Goal: Information Seeking & Learning: Learn about a topic

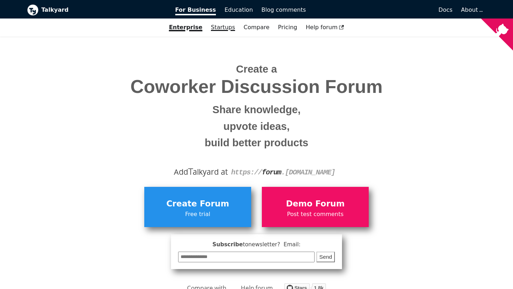
click at [228, 30] on link "Startups" at bounding box center [223, 27] width 33 height 12
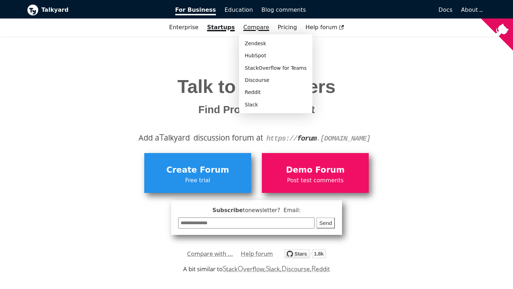
click at [255, 29] on link "Compare" at bounding box center [256, 27] width 26 height 7
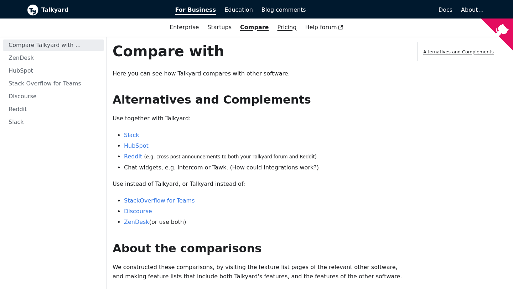
click at [282, 28] on link "Pricing" at bounding box center [287, 27] width 28 height 12
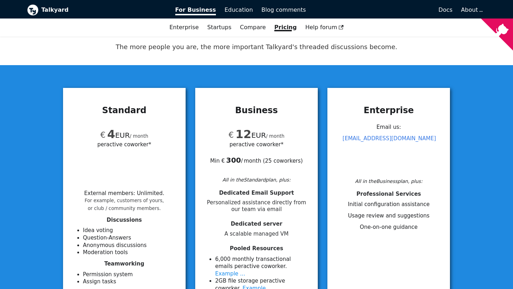
scroll to position [34, 0]
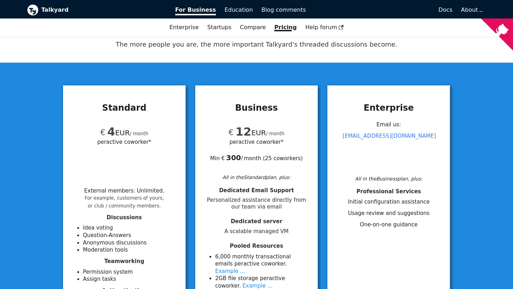
drag, startPoint x: 159, startPoint y: 130, endPoint x: 100, endPoint y: 130, distance: 58.1
click at [100, 130] on div "€ 4 EUR / month per active coworker*" at bounding box center [124, 145] width 105 height 54
copy div "€ 4 EUR / month"
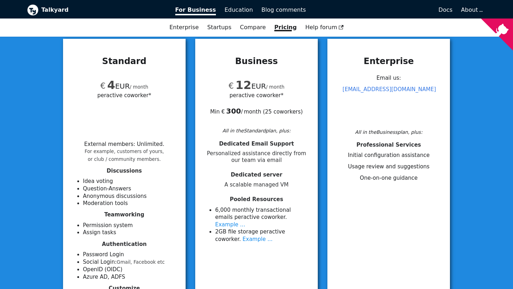
scroll to position [0, 0]
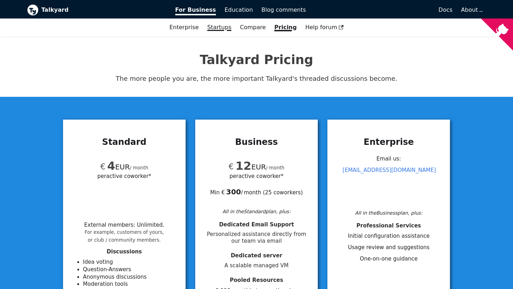
click at [221, 31] on link "Startups" at bounding box center [219, 27] width 33 height 12
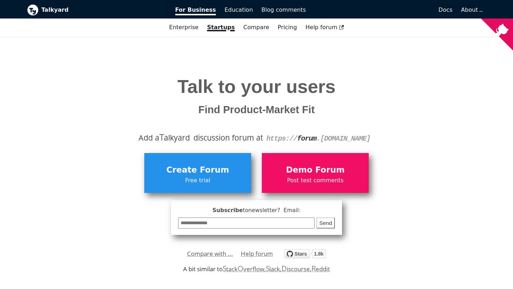
click at [221, 31] on link "Startups" at bounding box center [221, 27] width 36 height 12
click at [239, 8] on span "Education" at bounding box center [238, 9] width 29 height 7
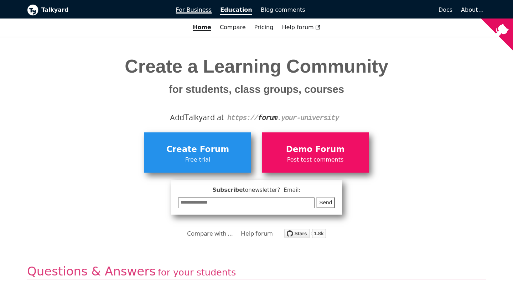
click at [204, 10] on span "For Business" at bounding box center [194, 9] width 36 height 7
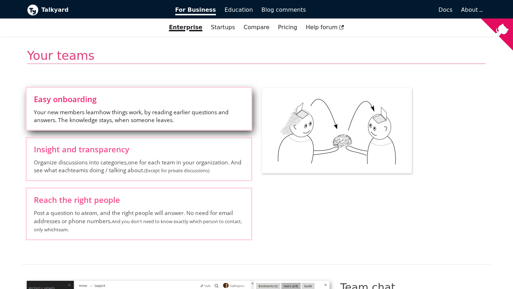
scroll to position [979, 0]
